Goal: Task Accomplishment & Management: Complete application form

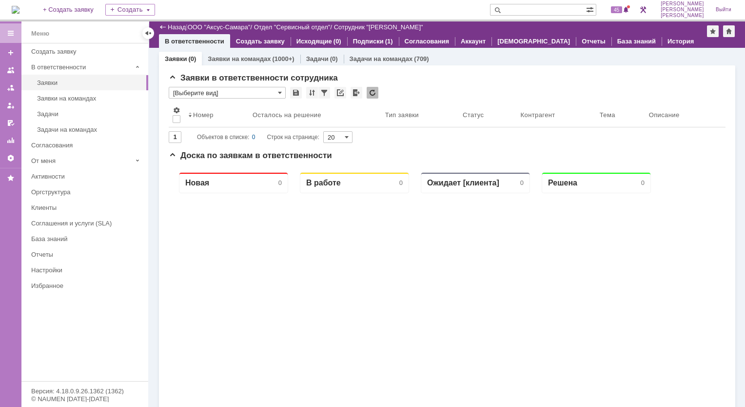
scroll to position [49, 0]
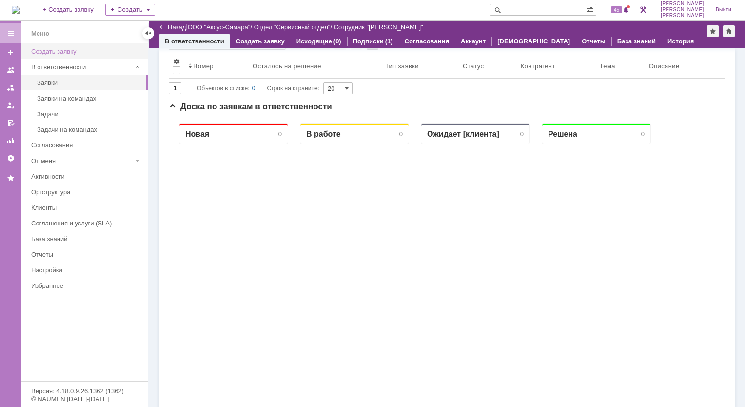
click at [72, 55] on link "Создать заявку" at bounding box center [86, 51] width 119 height 15
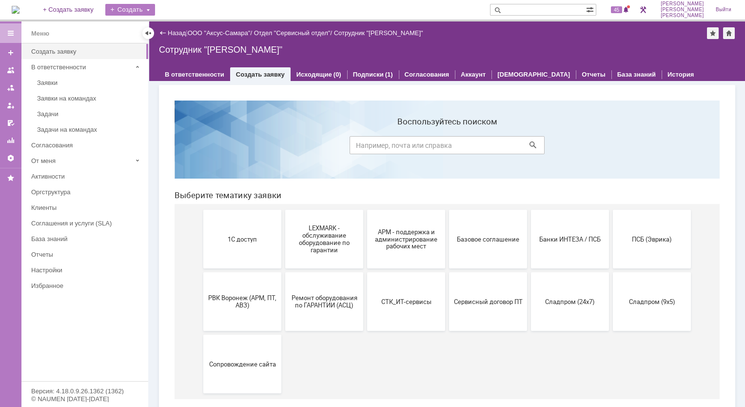
click at [155, 10] on div "Создать" at bounding box center [130, 10] width 50 height 12
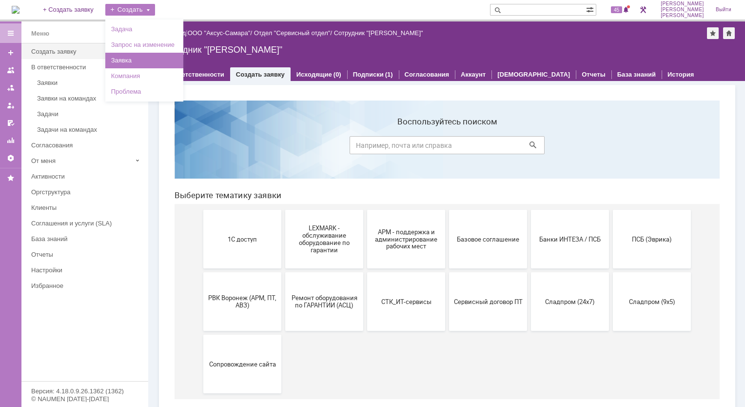
click at [150, 63] on link "Заявка" at bounding box center [144, 61] width 74 height 12
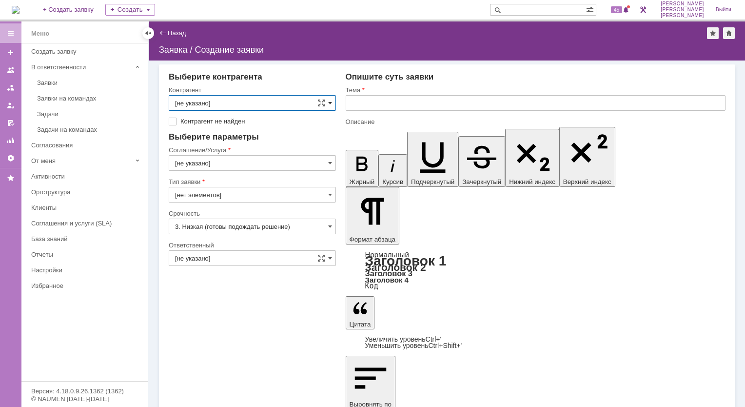
click at [330, 102] on span at bounding box center [330, 103] width 4 height 8
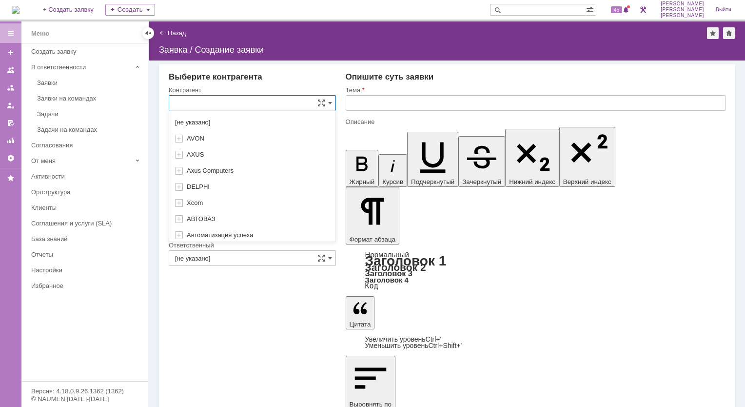
click at [205, 102] on input "text" at bounding box center [252, 103] width 167 height 16
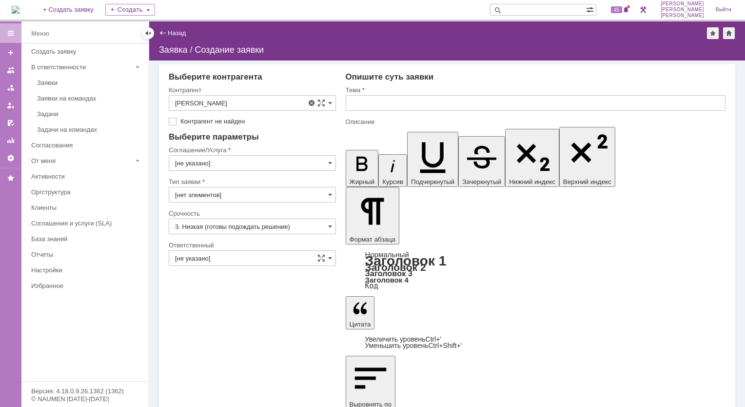
type input "[не указано]"
click at [240, 98] on input "[не указано]" at bounding box center [252, 103] width 167 height 16
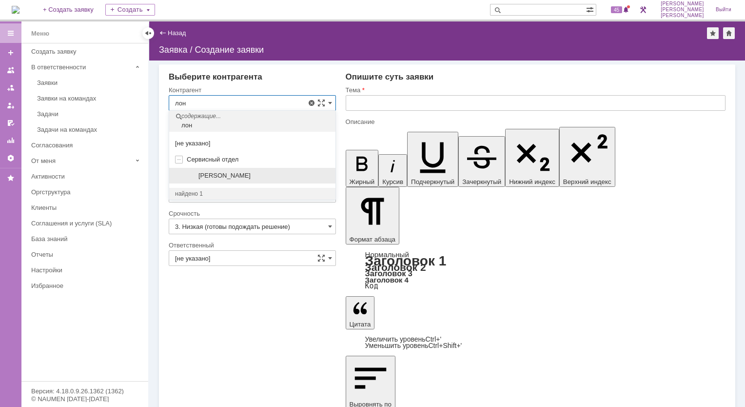
click at [251, 175] on span "[PERSON_NAME]" at bounding box center [224, 175] width 52 height 7
type input "[PERSON_NAME]"
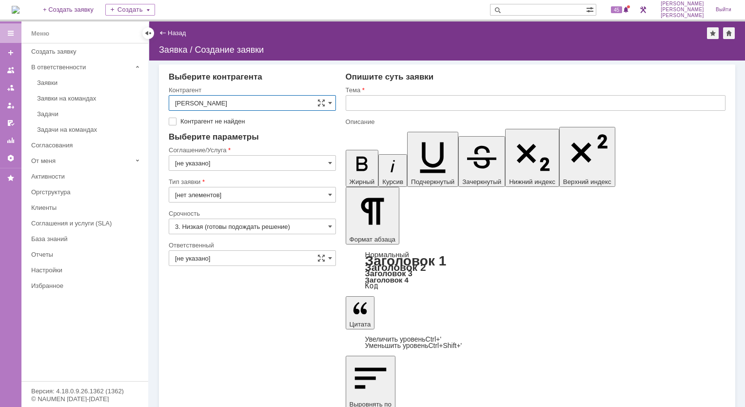
type input "Базовое соглашение"
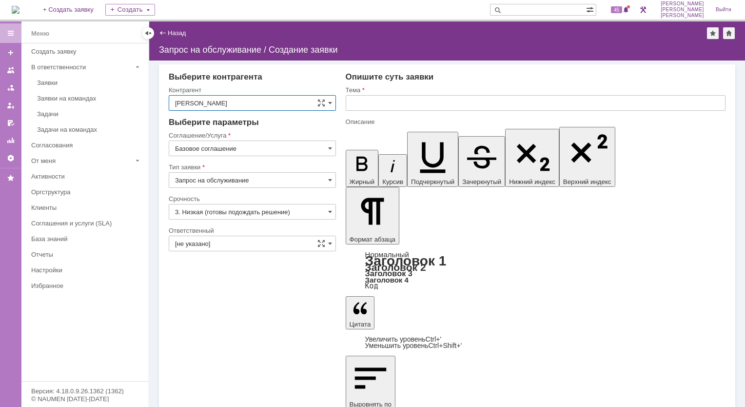
click at [327, 148] on input "Базовое соглашение" at bounding box center [252, 148] width 167 height 16
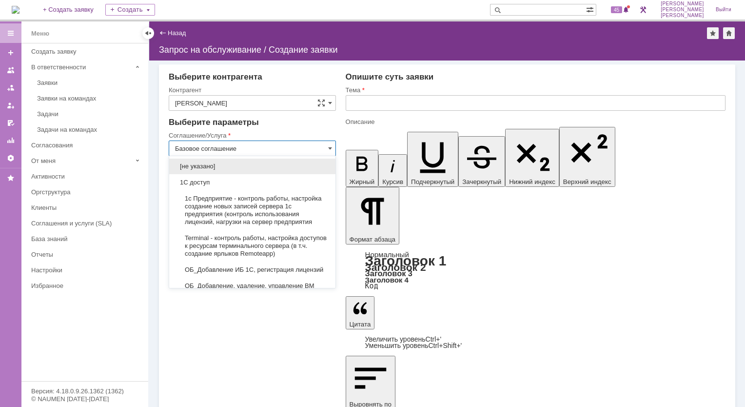
click at [250, 148] on input "Базовое соглашение" at bounding box center [252, 148] width 167 height 16
click at [289, 146] on input "Базовое соглашение" at bounding box center [252, 148] width 167 height 16
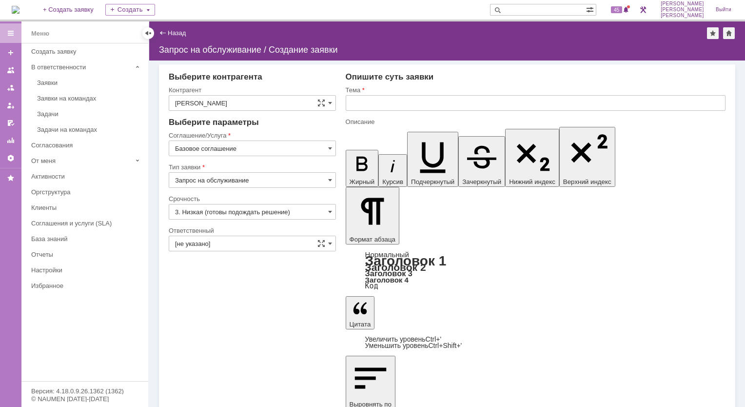
type input "Базовое соглашение"
drag, startPoint x: 293, startPoint y: 188, endPoint x: 291, endPoint y: 183, distance: 5.9
click at [292, 187] on div "Тип заявки Запрос на обслуживание" at bounding box center [252, 179] width 167 height 32
click at [330, 180] on span at bounding box center [330, 180] width 4 height 8
click at [220, 215] on span "Запрос на обслуживание" at bounding box center [252, 214] width 155 height 8
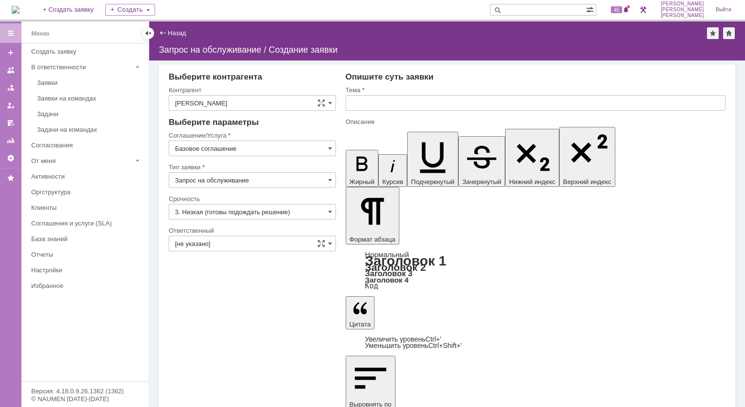
type input "Запрос на обслуживание"
click at [330, 213] on span at bounding box center [330, 212] width 4 height 8
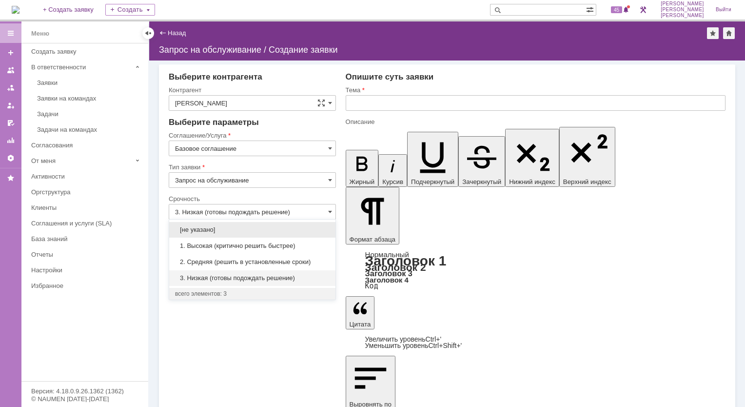
click at [208, 274] on span "3. Низкая (готовы подождать решение)" at bounding box center [252, 278] width 155 height 8
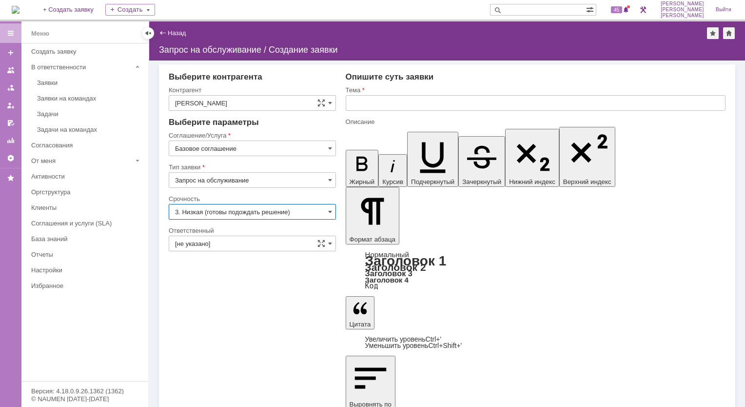
type input "3. Низкая (готовы подождать решение)"
click at [328, 243] on span at bounding box center [330, 243] width 4 height 8
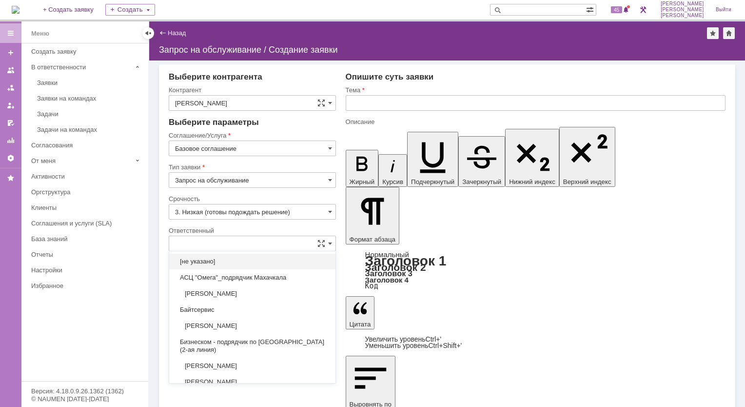
click at [254, 245] on input "text" at bounding box center [252, 243] width 167 height 16
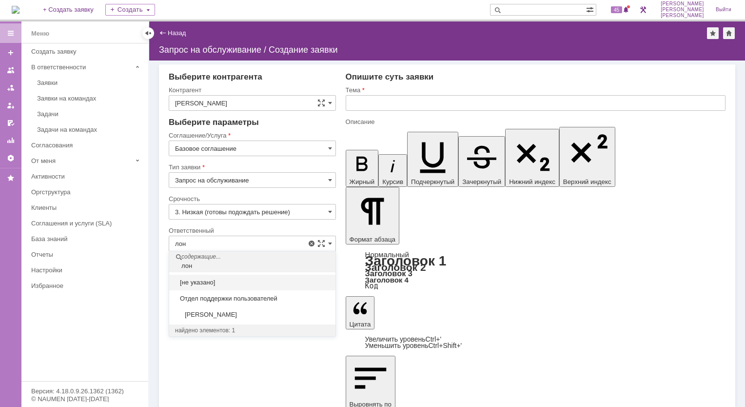
click at [257, 316] on span "[PERSON_NAME]" at bounding box center [252, 314] width 155 height 8
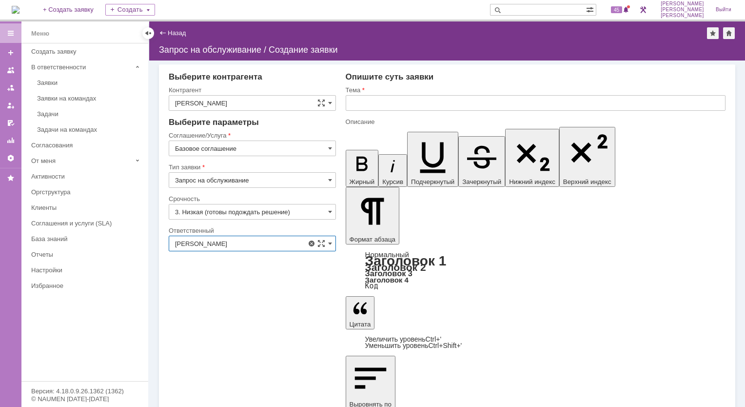
type input "[PERSON_NAME]"
click at [376, 102] on input "text" at bounding box center [536, 103] width 380 height 16
type input "Тест"
drag, startPoint x: 406, startPoint y: 2549, endPoint x: 403, endPoint y: 2545, distance: 5.2
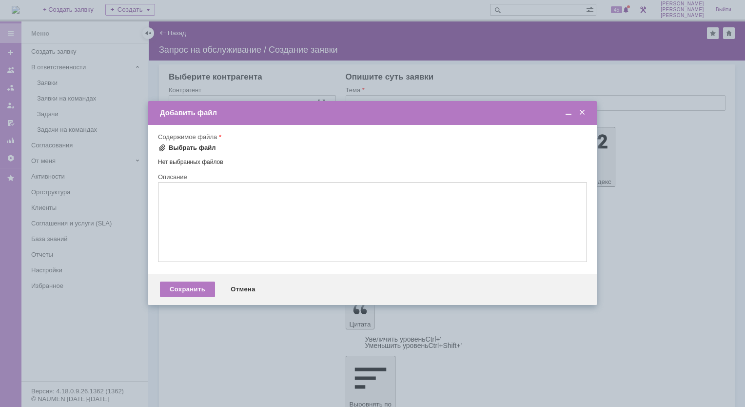
click at [161, 148] on span at bounding box center [162, 148] width 8 height 8
click at [193, 148] on div "Выбрать файл" at bounding box center [192, 148] width 47 height 8
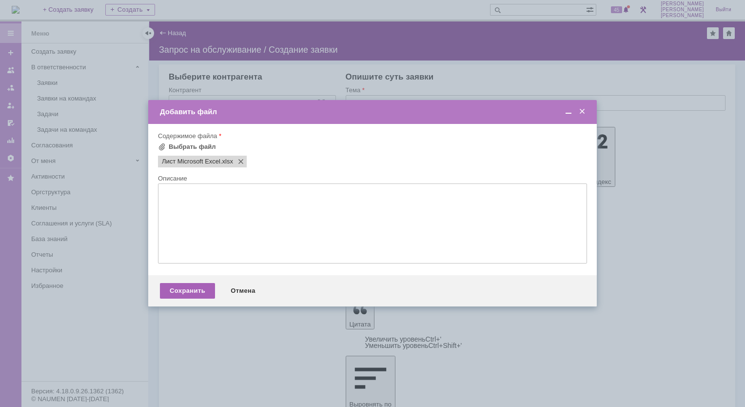
click at [191, 291] on div "Сохранить" at bounding box center [187, 291] width 55 height 16
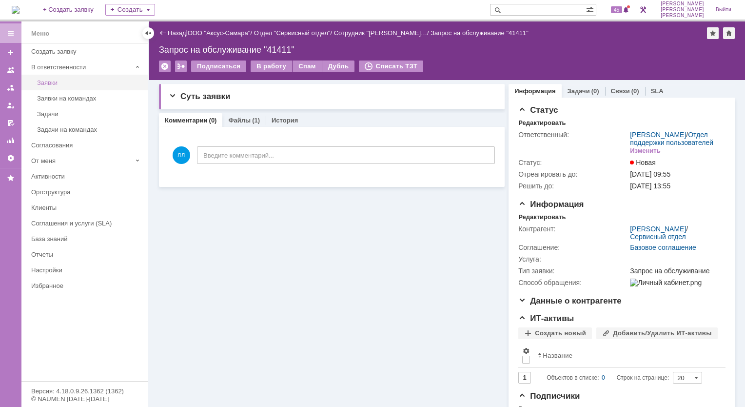
click at [58, 85] on div "Заявки" at bounding box center [89, 82] width 105 height 7
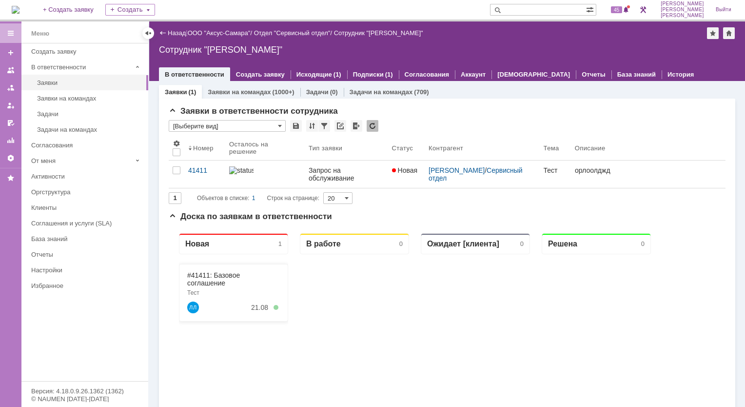
click at [193, 170] on div "41411" at bounding box center [204, 170] width 33 height 8
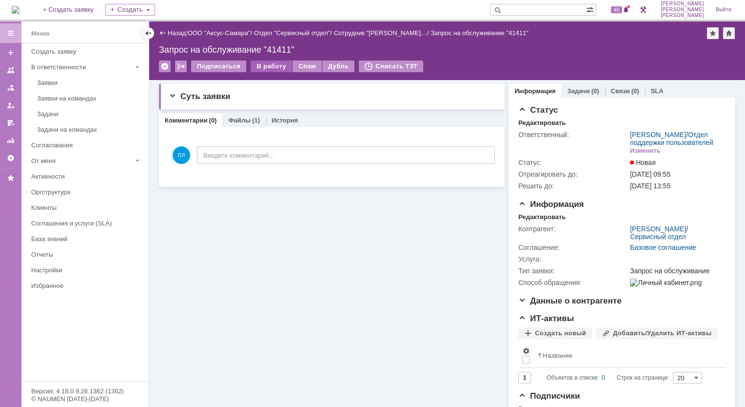
click at [271, 64] on div "В работу" at bounding box center [271, 66] width 41 height 12
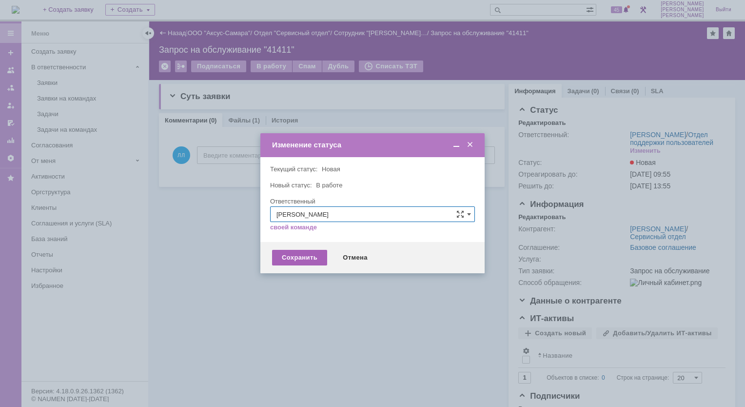
click at [292, 256] on div "Сохранить" at bounding box center [299, 258] width 55 height 16
